Goal: Task Accomplishment & Management: Manage account settings

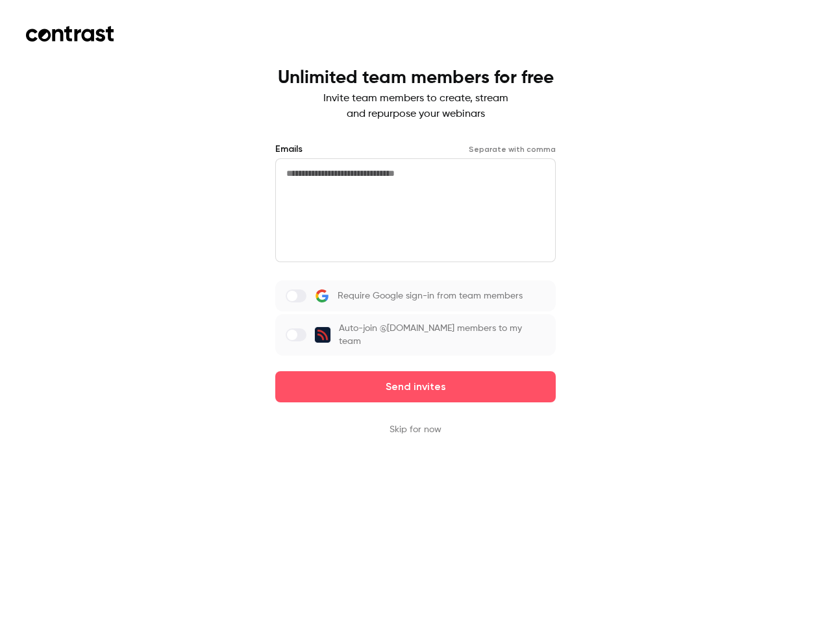
click at [415, 312] on div "Require Google sign-in from team members Auto-join @[DOMAIN_NAME] members to my…" at bounding box center [415, 317] width 280 height 75
click at [415, 387] on button "Send invites" at bounding box center [415, 386] width 280 height 31
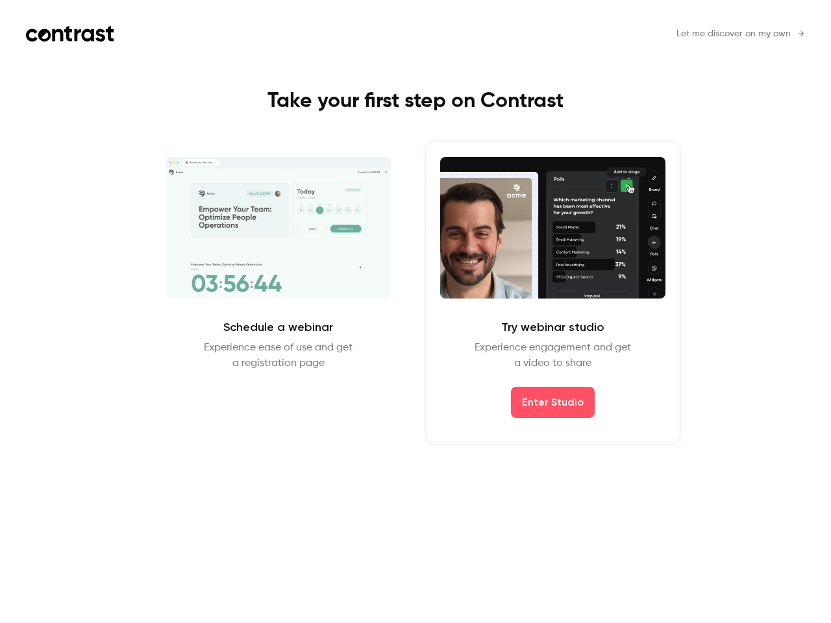
click at [415, 430] on div "Schedule a webinar Experience ease of use and get a registration page Schedule …" at bounding box center [415, 292] width 583 height 305
